Goal: Information Seeking & Learning: Learn about a topic

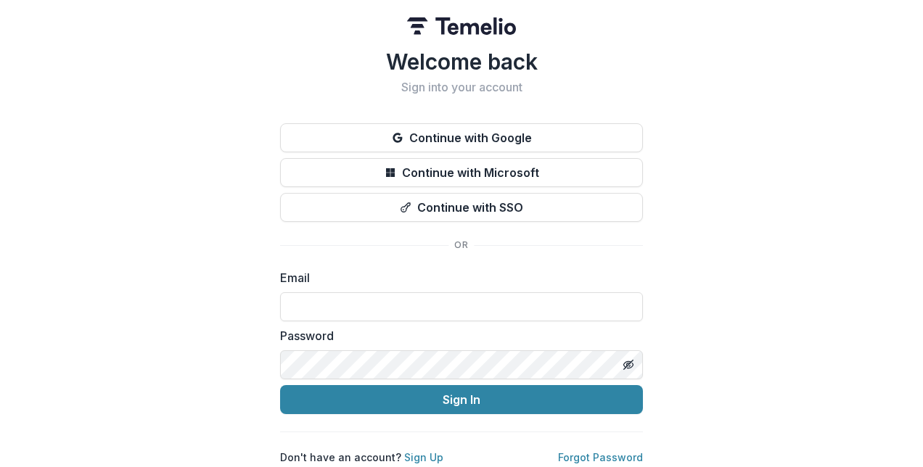
click at [454, 175] on button "Continue with Microsoft" at bounding box center [461, 172] width 363 height 29
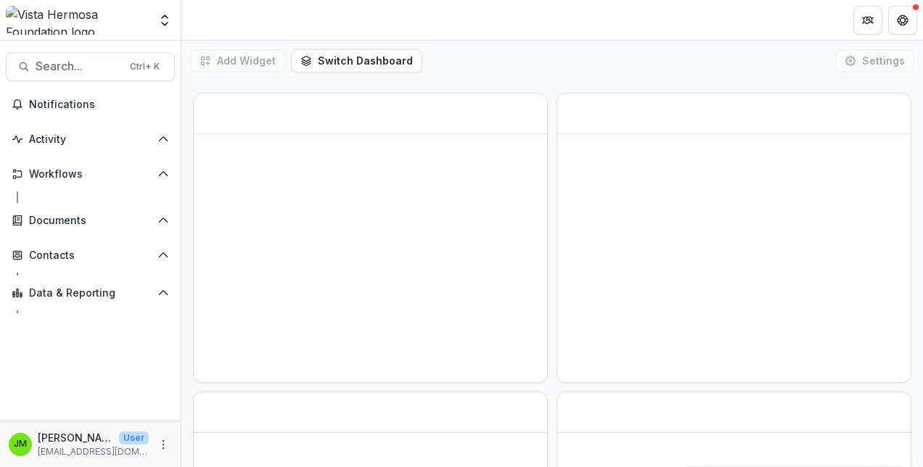
click at [80, 67] on span "Search..." at bounding box center [79, 66] width 86 height 14
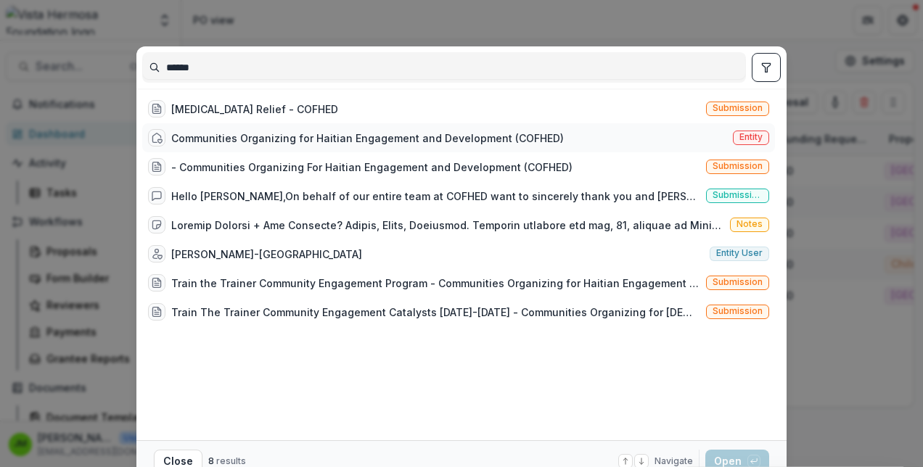
type input "******"
click at [338, 136] on div "Communities Organizing for Haitian Engagement and Development (COFHED)" at bounding box center [367, 138] width 392 height 15
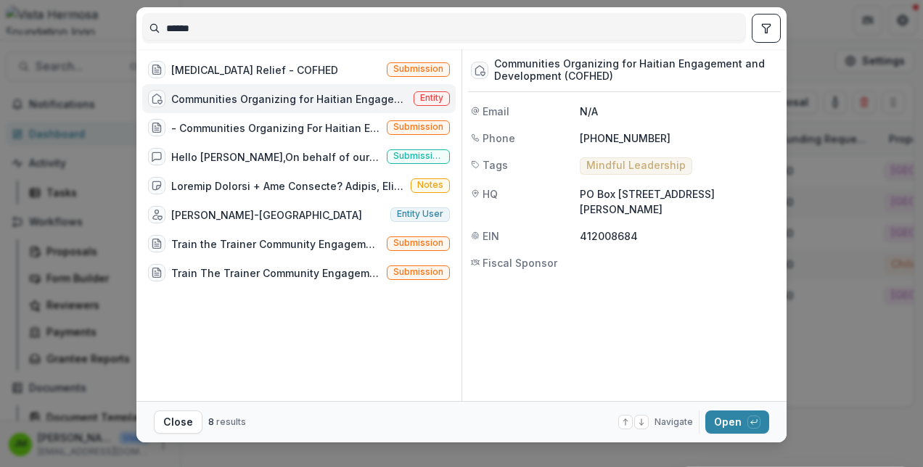
scroll to position [42, 0]
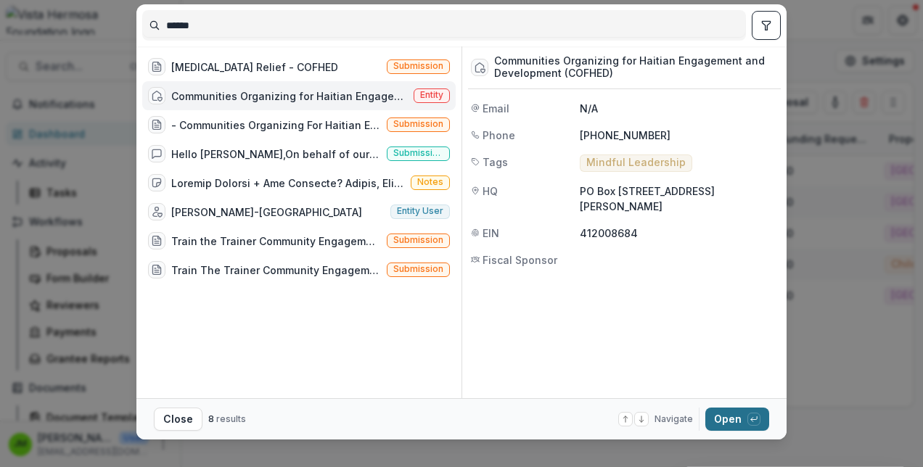
click at [723, 413] on button "Open with enter key" at bounding box center [737, 419] width 64 height 23
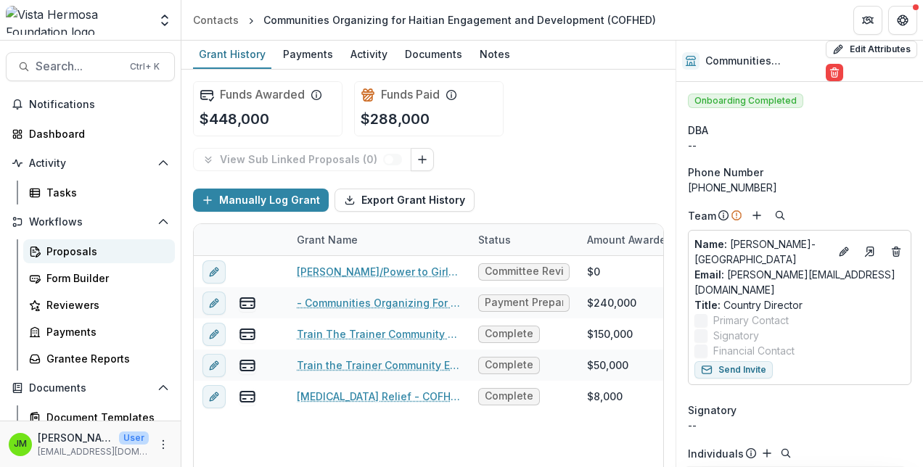
click at [84, 254] on div "Proposals" at bounding box center [104, 251] width 117 height 15
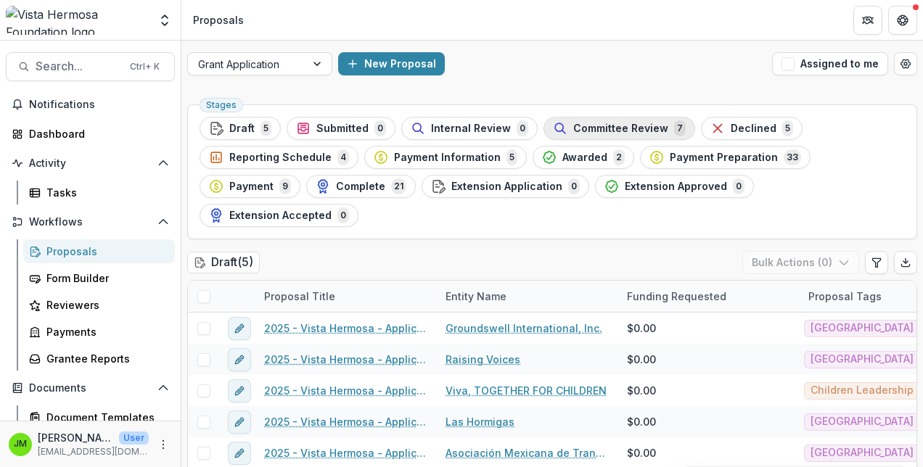
click at [575, 117] on button "Committee Review 7" at bounding box center [619, 128] width 152 height 23
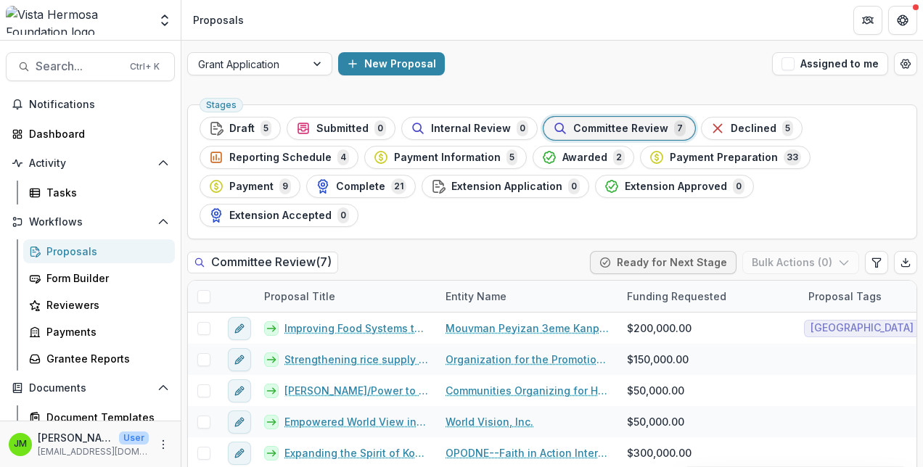
scroll to position [49, 0]
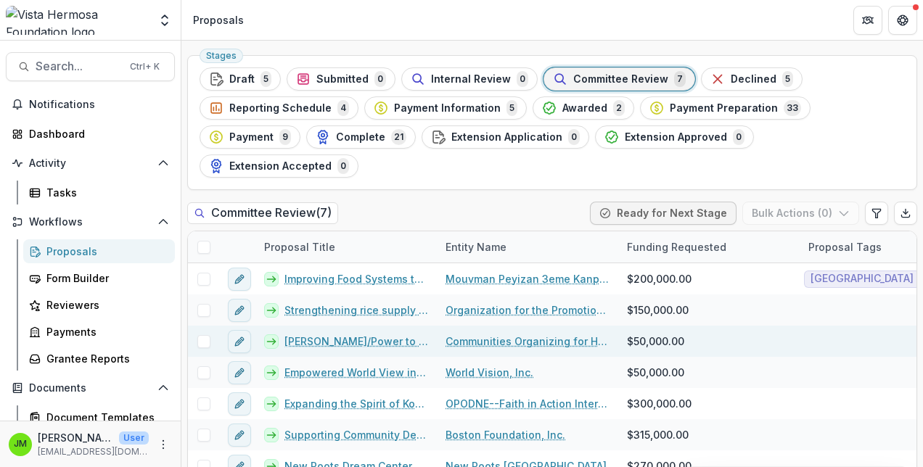
click at [355, 334] on link "[PERSON_NAME]/Power to Girls [GEOGRAPHIC_DATA]" at bounding box center [356, 341] width 144 height 15
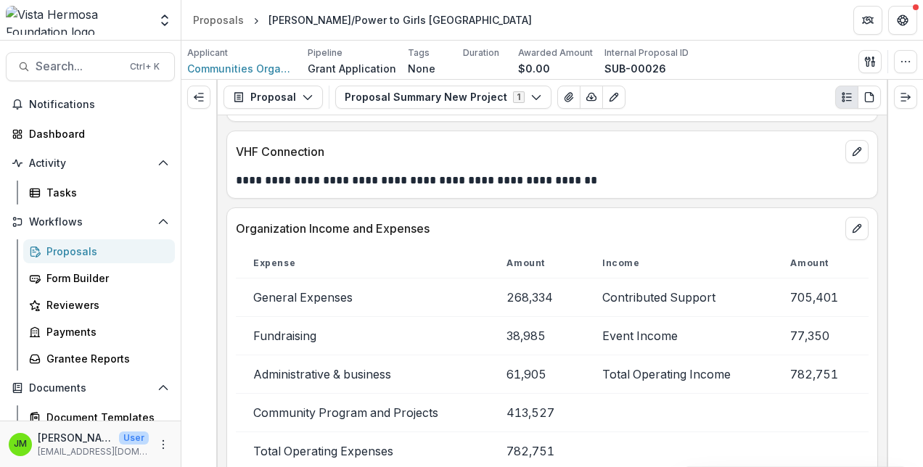
scroll to position [3075, 0]
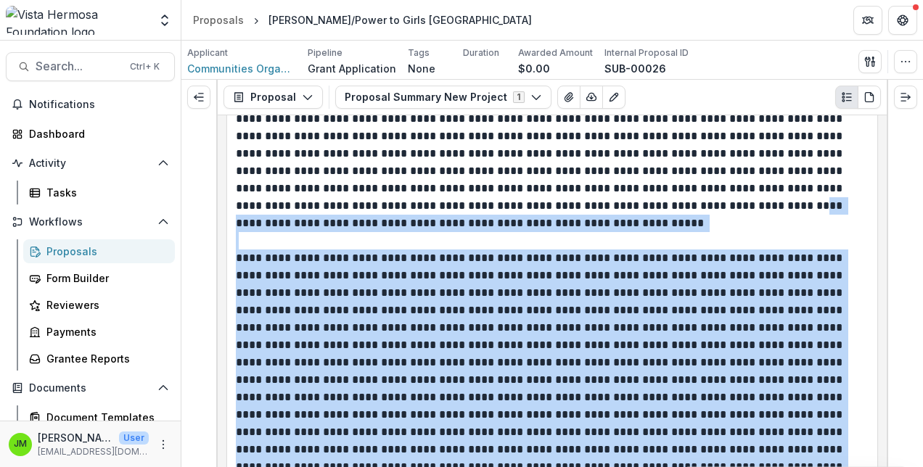
drag, startPoint x: 242, startPoint y: 180, endPoint x: 543, endPoint y: 210, distance: 302.6
click at [543, 210] on div "**********" at bounding box center [552, 291] width 669 height 352
click at [543, 210] on p at bounding box center [550, 145] width 629 height 174
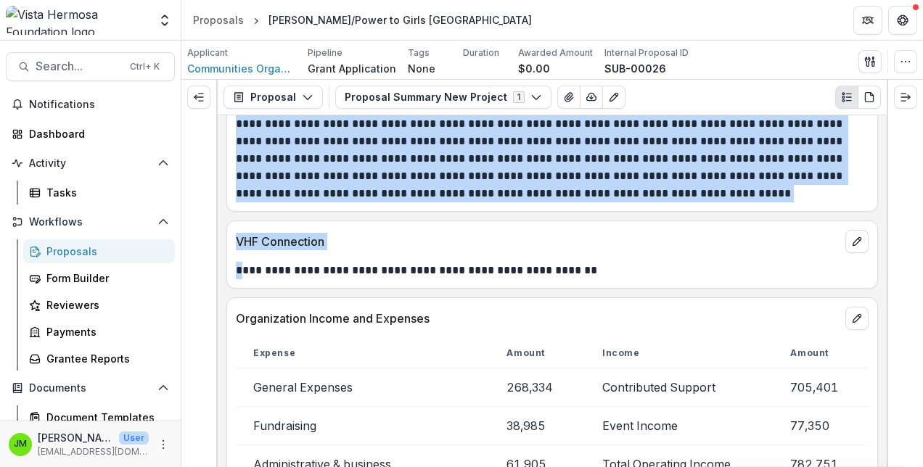
scroll to position [2985, 0]
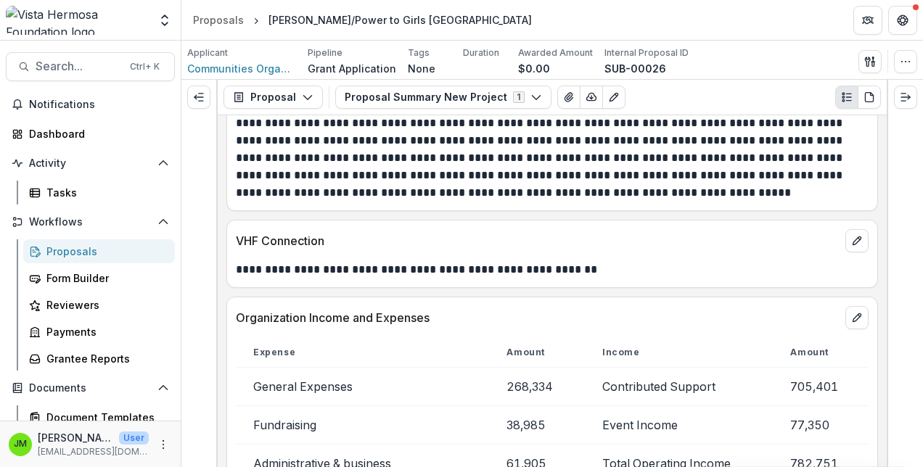
click at [615, 268] on p "**********" at bounding box center [550, 269] width 629 height 17
drag, startPoint x: 615, startPoint y: 268, endPoint x: 612, endPoint y: 310, distance: 42.2
click at [612, 310] on div "Organization Income and Expenses" at bounding box center [552, 313] width 650 height 32
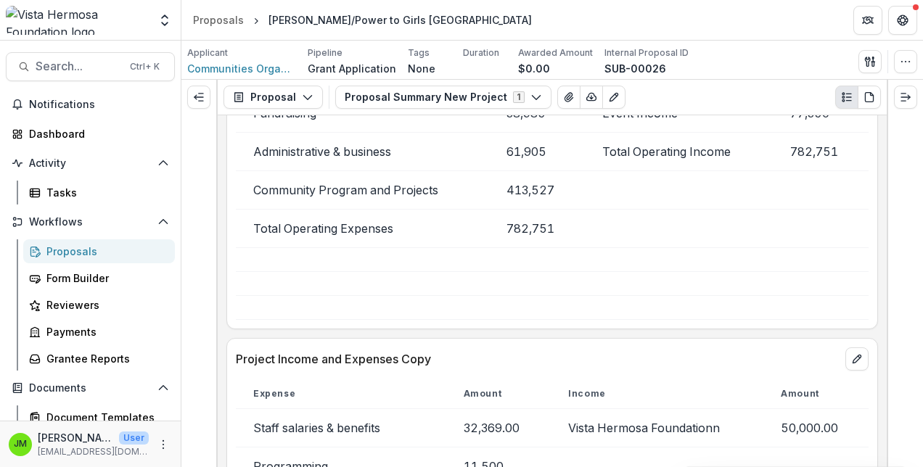
scroll to position [3633, 0]
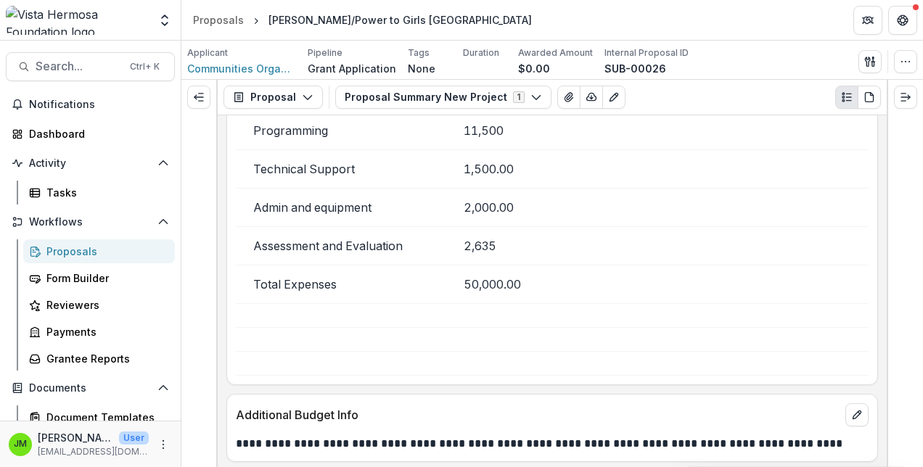
click at [59, 249] on div "Proposals" at bounding box center [104, 251] width 117 height 15
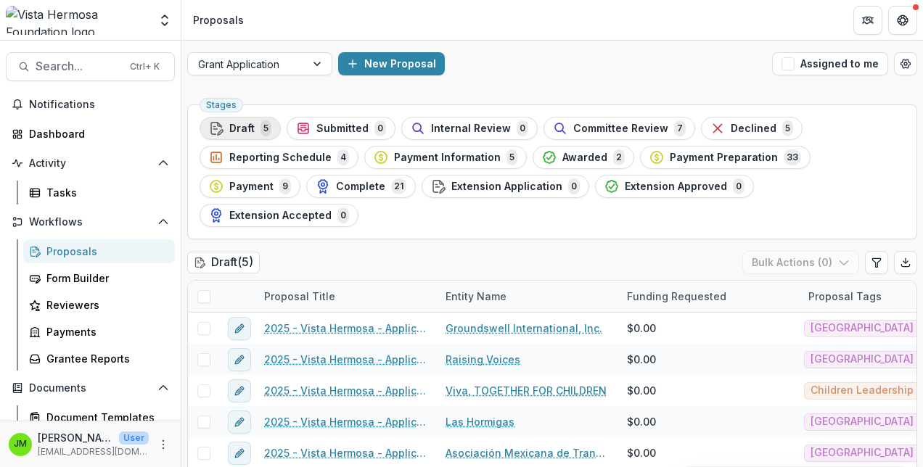
click at [245, 128] on span "Draft" at bounding box center [241, 129] width 25 height 12
